Goal: Task Accomplishment & Management: Complete application form

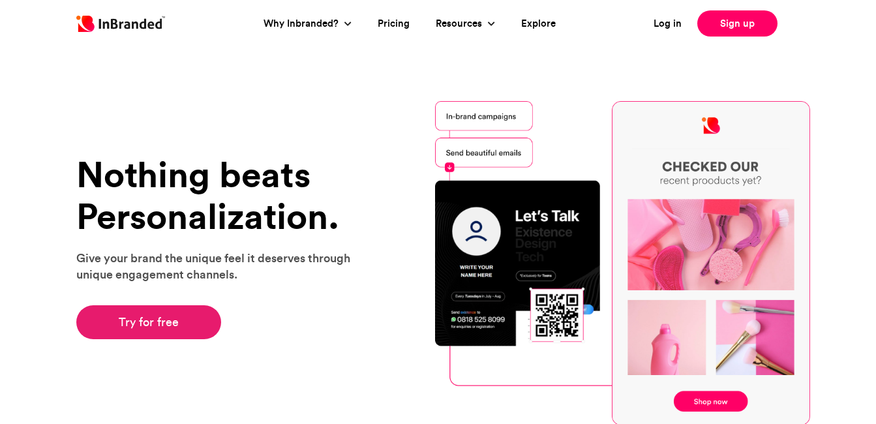
click at [156, 317] on link "Try for free" at bounding box center [149, 322] width 146 height 34
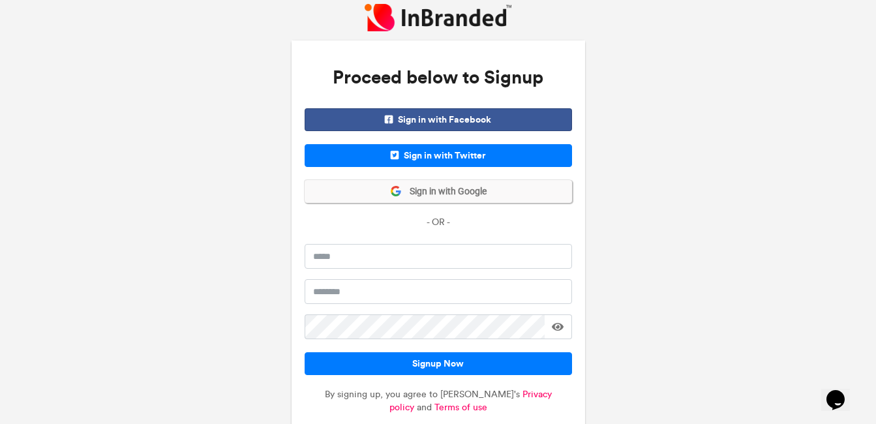
click at [496, 193] on button "Sign in with Google" at bounding box center [439, 191] width 268 height 23
